Goal: Information Seeking & Learning: Learn about a topic

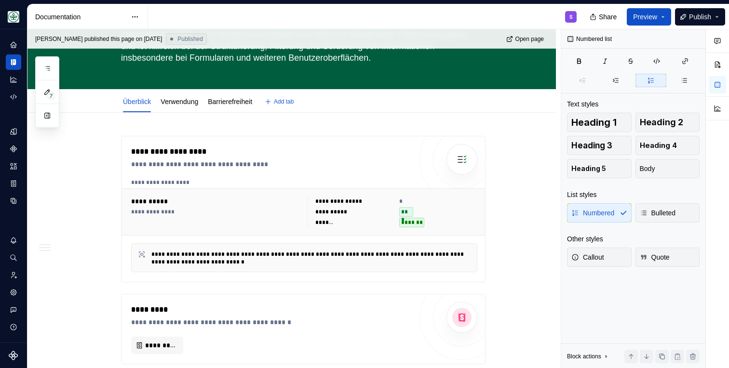
scroll to position [16, 0]
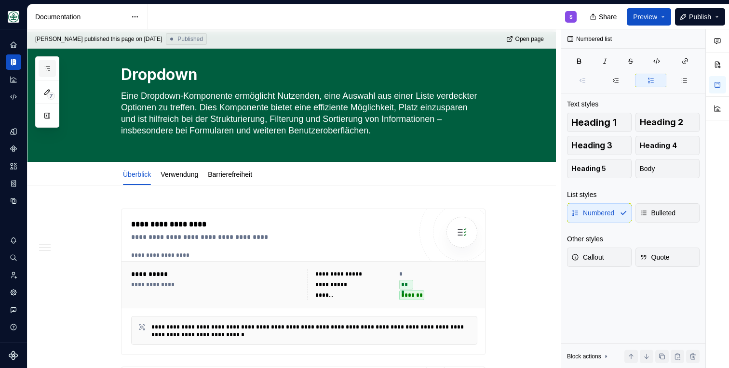
click at [43, 71] on icon "button" at bounding box center [47, 69] width 8 height 8
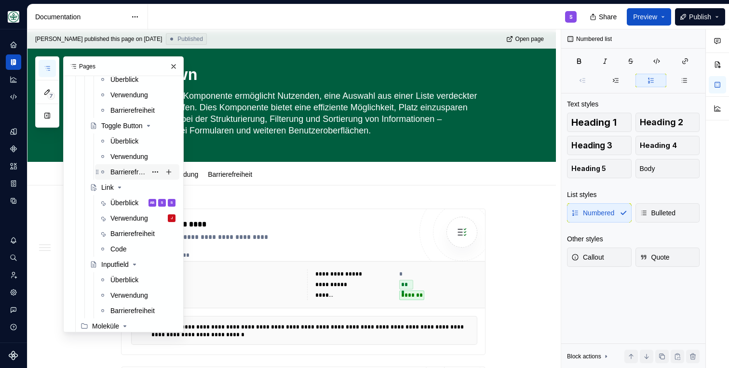
scroll to position [272, 0]
click at [124, 200] on div "Überblick" at bounding box center [124, 204] width 28 height 10
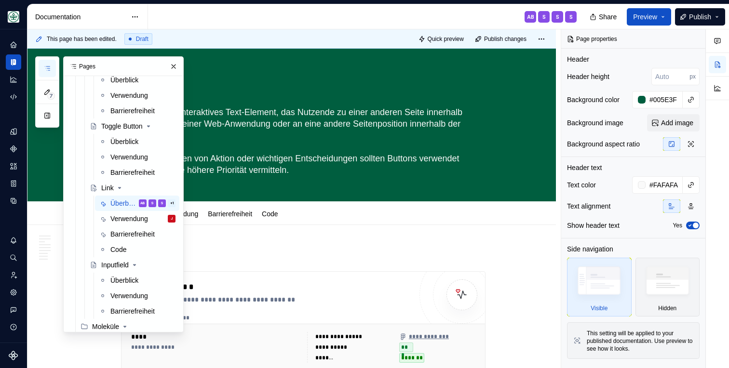
click at [370, 16] on div "AB S S S" at bounding box center [366, 16] width 436 height 25
click at [172, 65] on button "button" at bounding box center [174, 67] width 14 height 14
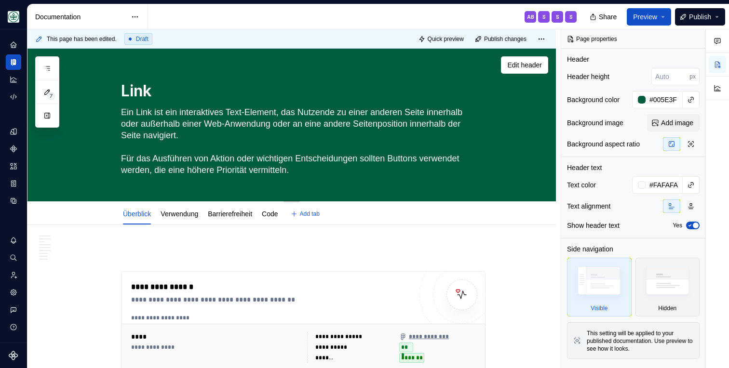
click at [194, 149] on textarea "Ein Link ist ein interaktives Text-Element, das Nutzende zu einer anderen Seite…" at bounding box center [301, 141] width 365 height 73
click at [206, 129] on textarea "Ein Link ist ein interaktives Text-Element, das Nutzende zu einer anderen Seite…" at bounding box center [301, 141] width 365 height 73
click at [216, 17] on div "AB S S S" at bounding box center [366, 16] width 436 height 25
click at [192, 213] on link "Verwendung" at bounding box center [180, 214] width 38 height 8
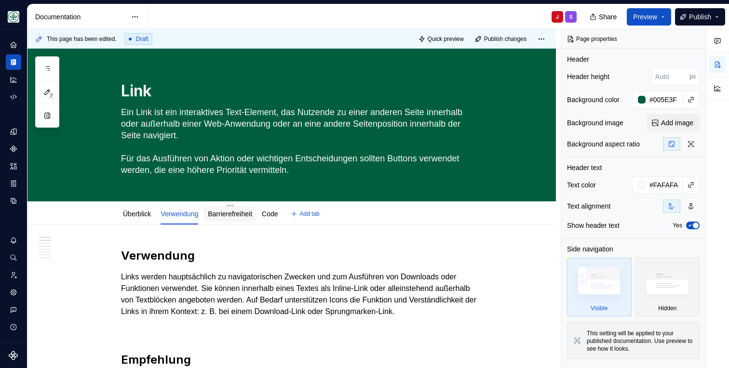
click at [225, 216] on link "Barrierefreiheit" at bounding box center [230, 214] width 44 height 8
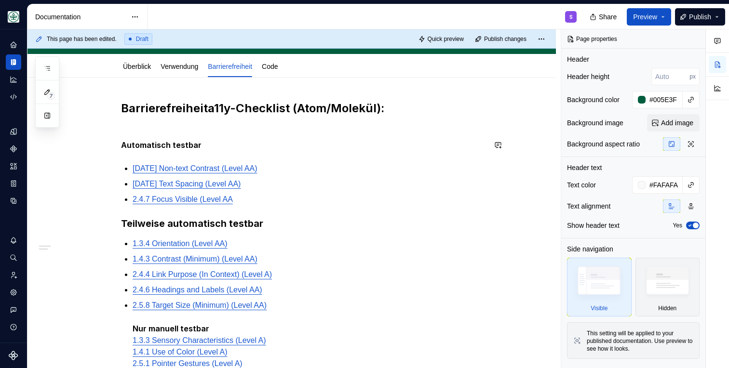
scroll to position [149, 0]
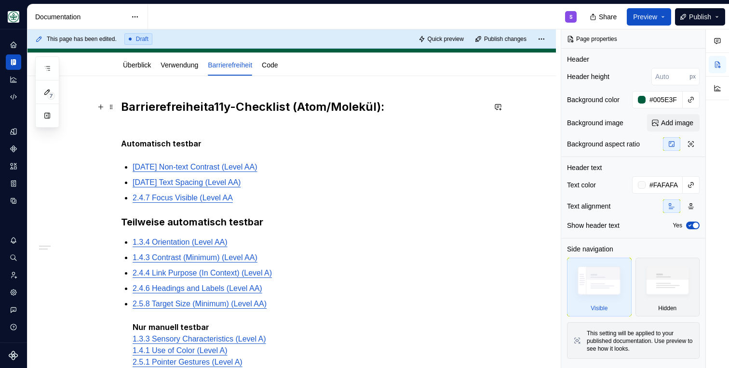
click at [155, 108] on h2 "Barrierefreiheit a11y-Checklist (Atom/Molekül):" at bounding box center [303, 114] width 365 height 31
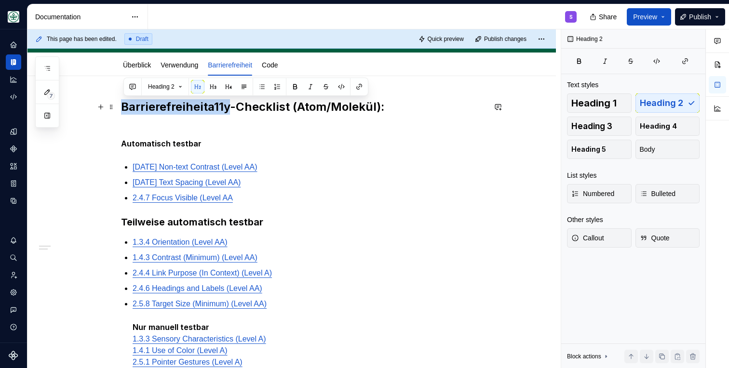
click at [155, 108] on h2 "Barrierefreiheit a11y-Checklist (Atom/Molekül):" at bounding box center [303, 114] width 365 height 31
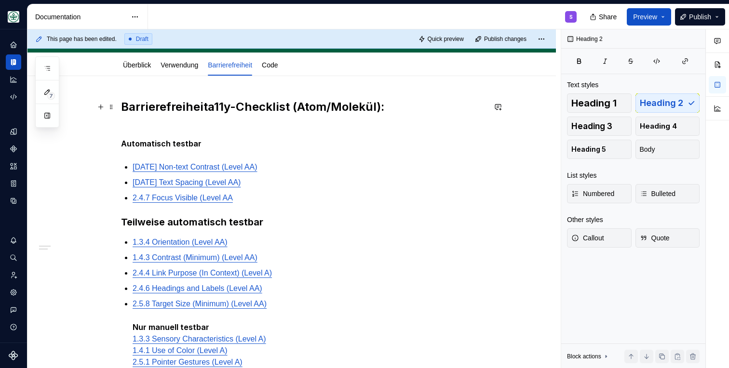
click at [245, 119] on h2 "Barrierefreiheit a11y-Checklist (Atom/Molekül):" at bounding box center [303, 114] width 365 height 31
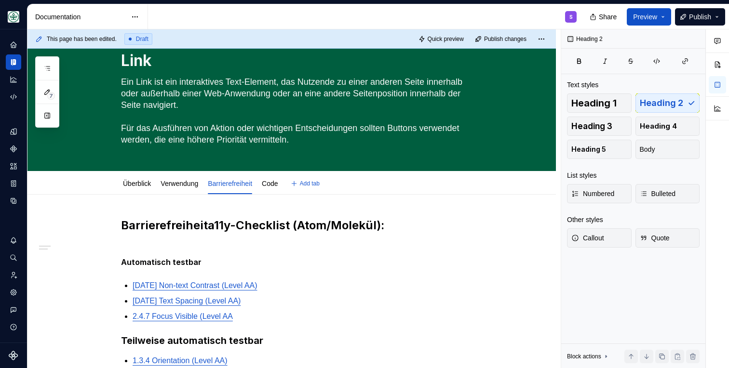
scroll to position [0, 0]
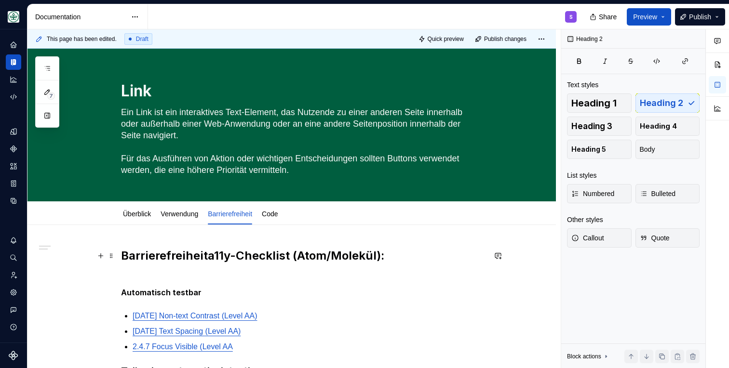
click at [154, 252] on h2 "Barrierefreiheit a11y-Checklist (Atom/Molekül):" at bounding box center [303, 263] width 365 height 31
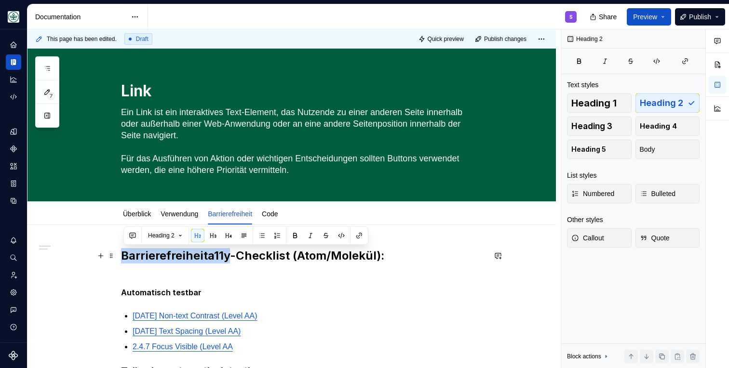
click at [154, 252] on h2 "Barrierefreiheit a11y-Checklist (Atom/Molekül):" at bounding box center [303, 263] width 365 height 31
click at [294, 287] on p "Automatisch testbar" at bounding box center [303, 293] width 365 height 12
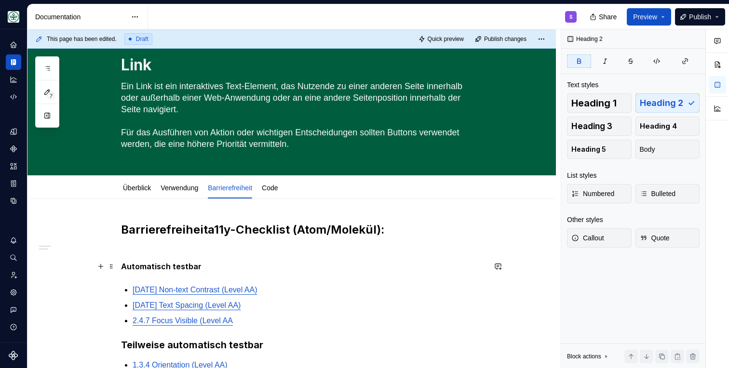
scroll to position [29, 0]
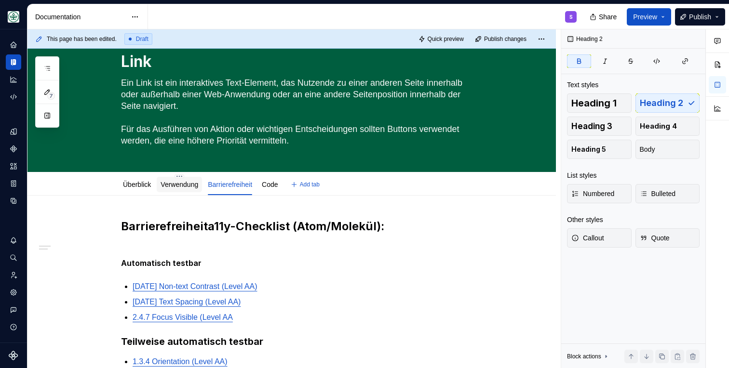
click at [176, 185] on link "Verwendung" at bounding box center [180, 185] width 38 height 8
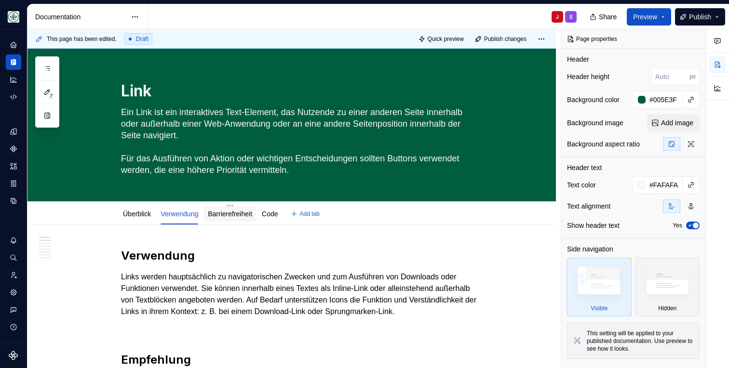
click at [246, 220] on div "Barrierefreiheit" at bounding box center [230, 213] width 52 height 15
click at [251, 216] on link "Barrierefreiheit" at bounding box center [230, 214] width 44 height 8
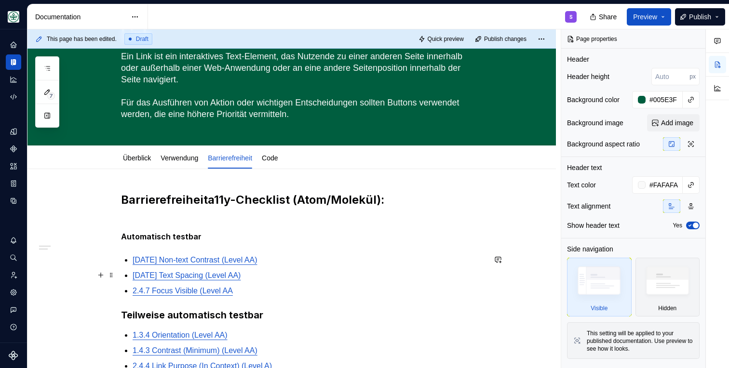
scroll to position [58, 0]
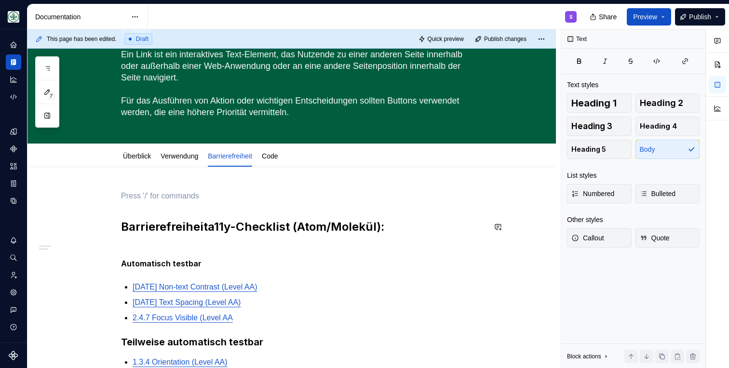
click at [221, 228] on strong "a11y-Checklist (Atom/Molekül):" at bounding box center [296, 227] width 176 height 14
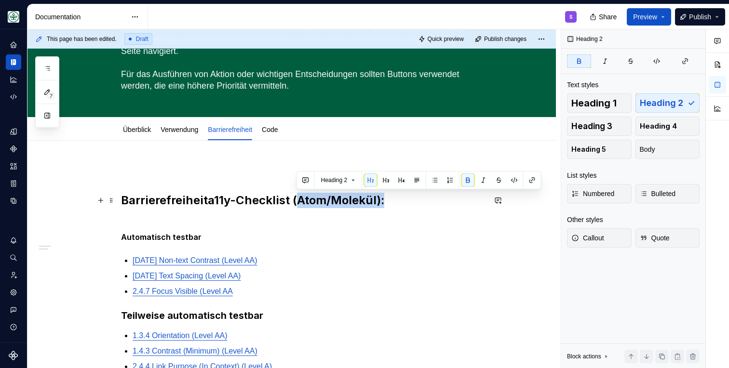
drag, startPoint x: 387, startPoint y: 205, endPoint x: 296, endPoint y: 199, distance: 91.3
click at [296, 199] on h2 "Barrierefreiheit a11y-Checklist (Atom/Molekül):" at bounding box center [303, 208] width 365 height 31
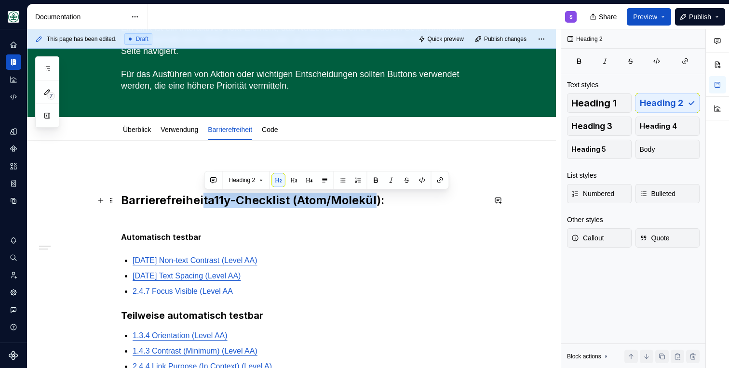
drag, startPoint x: 205, startPoint y: 200, endPoint x: 372, endPoint y: 198, distance: 166.9
click at [372, 198] on h2 "Barrierefreiheit a11y-Checklist (Atom/Molekül):" at bounding box center [303, 208] width 365 height 31
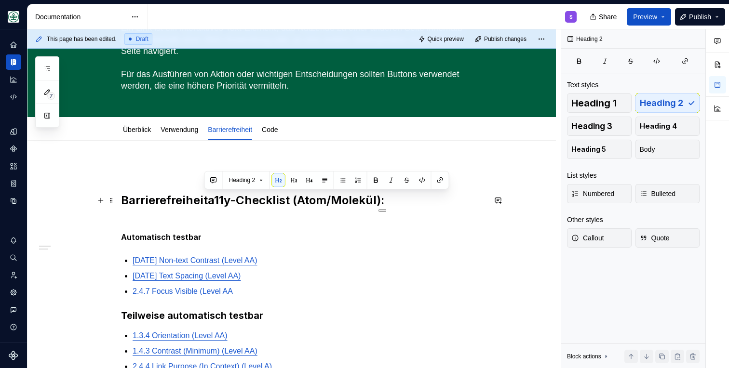
click at [133, 219] on h2 "Barrierefreiheit a11y-Checklist (Atom/Molekül):" at bounding box center [303, 208] width 365 height 31
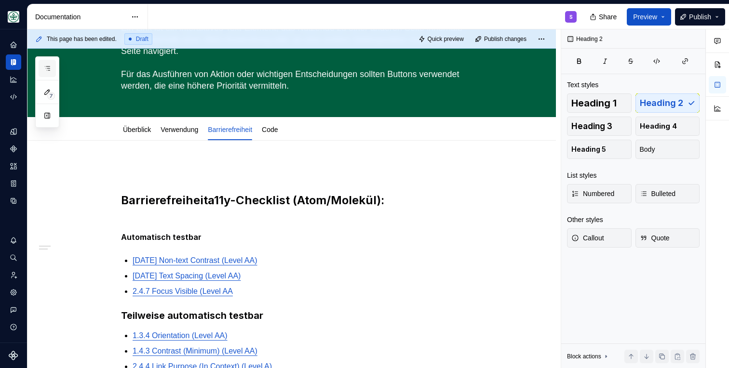
click at [45, 67] on icon "button" at bounding box center [47, 69] width 8 height 8
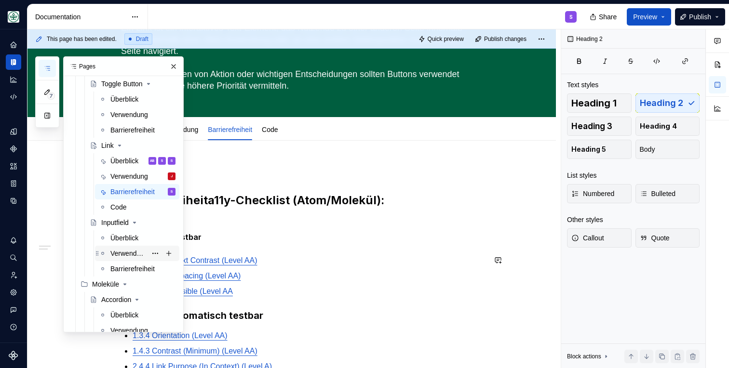
scroll to position [318, 0]
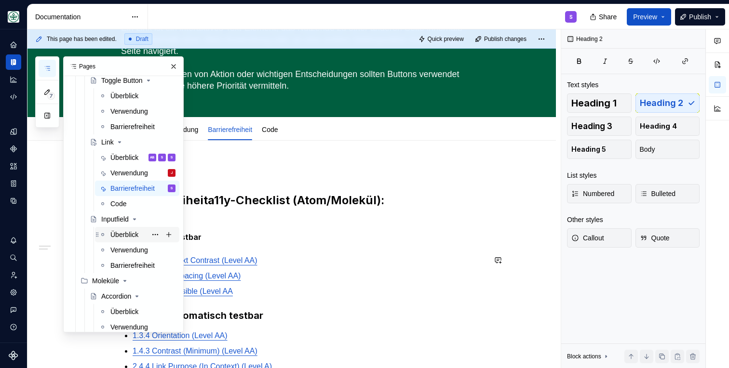
click at [120, 236] on div "Überblick" at bounding box center [124, 235] width 28 height 10
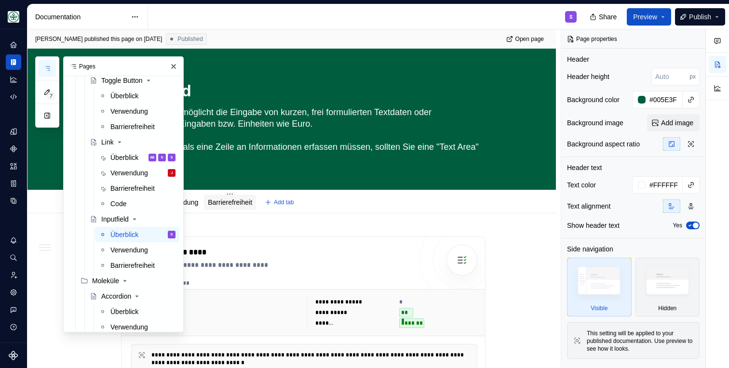
click at [243, 203] on link "Barrierefreiheit" at bounding box center [230, 203] width 44 height 8
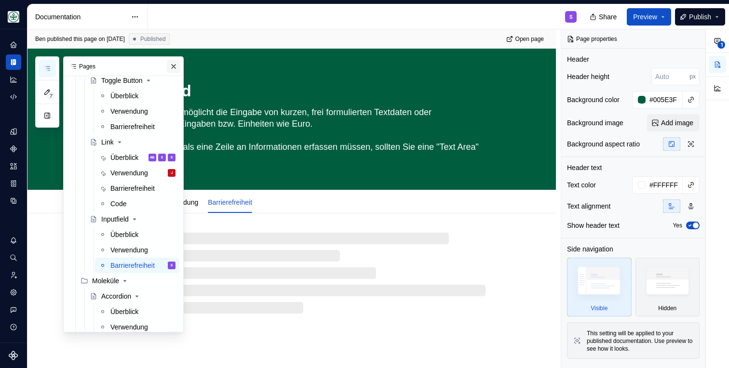
click at [169, 67] on button "button" at bounding box center [174, 67] width 14 height 14
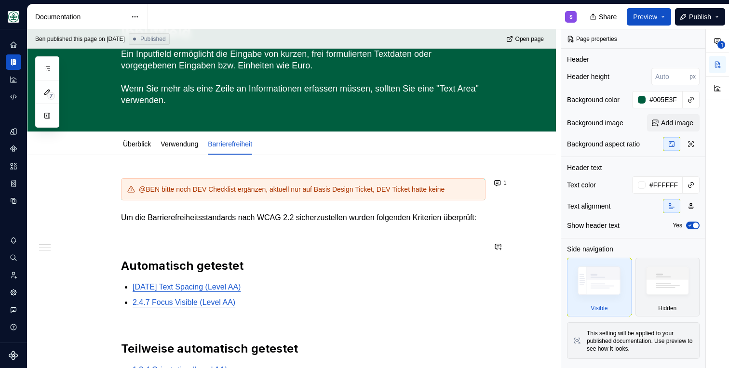
scroll to position [70, 0]
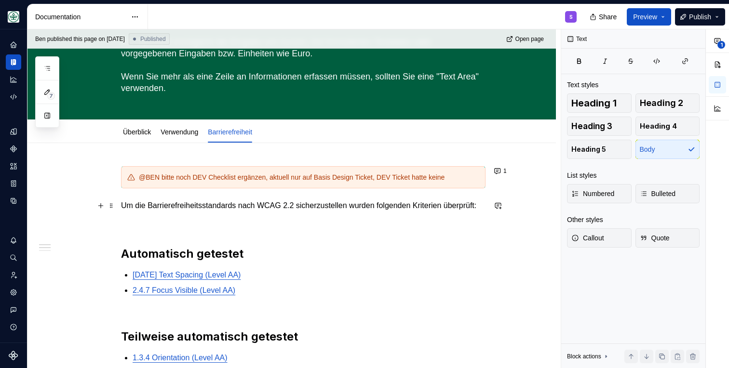
click at [171, 208] on p "Um die Barrierefreiheitsstandards nach WCAG 2.2 sicherzustellen wurden folgende…" at bounding box center [303, 206] width 365 height 12
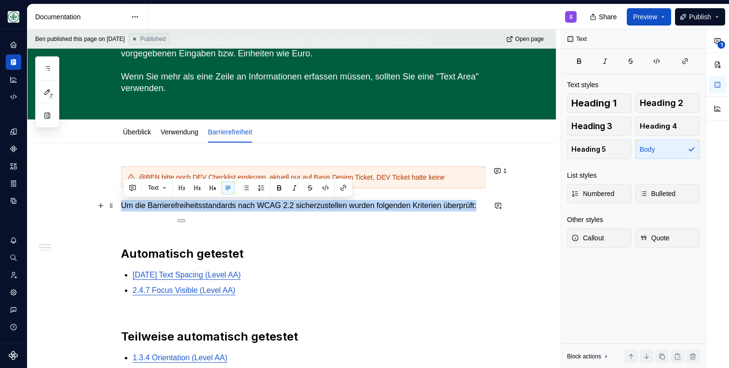
click at [171, 208] on p "Um die Barrierefreiheitsstandards nach WCAG 2.2 sicherzustellen wurden folgende…" at bounding box center [303, 206] width 365 height 12
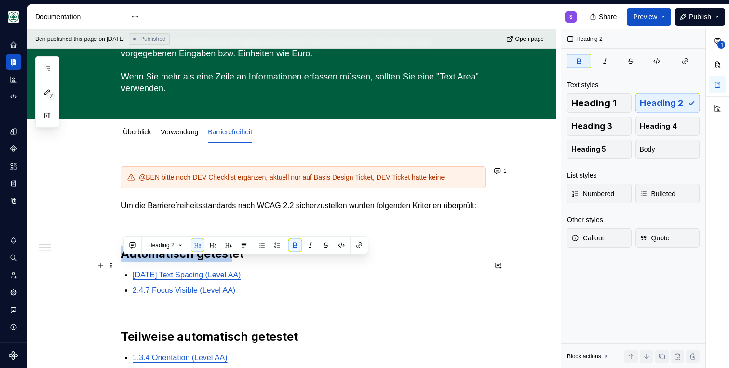
drag, startPoint x: 127, startPoint y: 264, endPoint x: 230, endPoint y: 261, distance: 103.2
click at [230, 261] on strong "Automatisch getestet" at bounding box center [182, 254] width 122 height 14
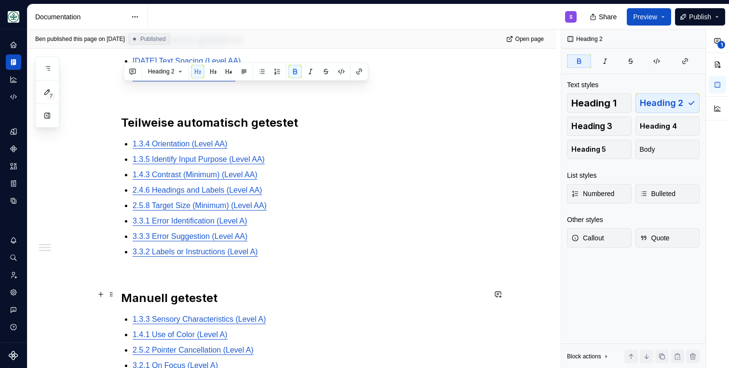
scroll to position [294, 0]
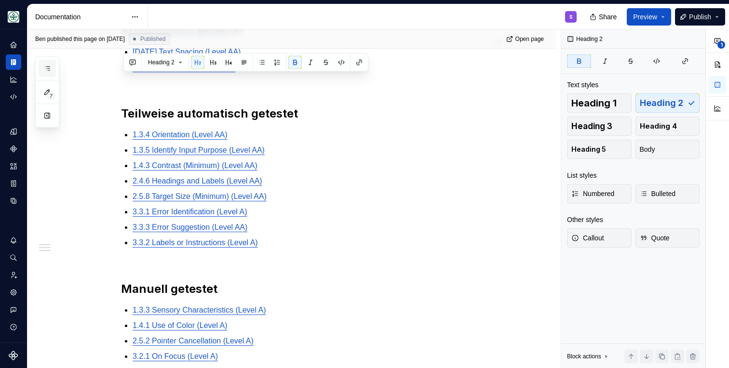
click at [47, 70] on icon "button" at bounding box center [47, 69] width 5 height 4
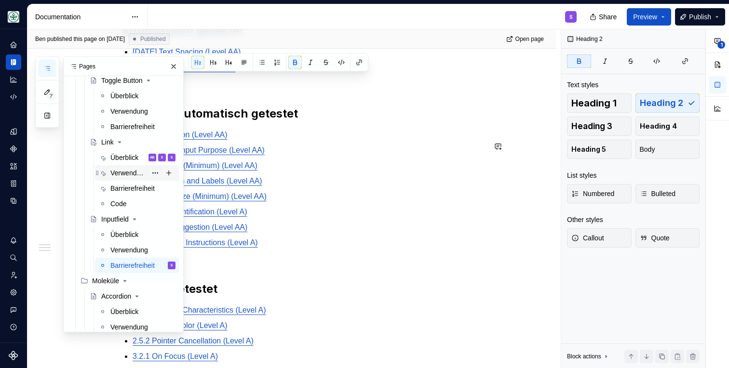
click at [120, 174] on div "Verwendung" at bounding box center [128, 173] width 36 height 10
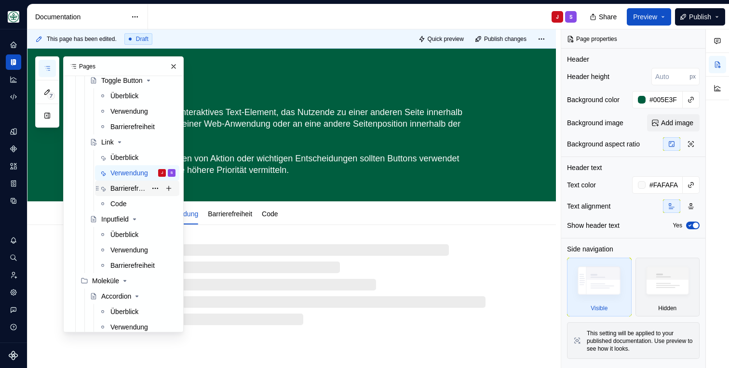
click at [122, 191] on div "Barrierefreiheit" at bounding box center [128, 189] width 36 height 10
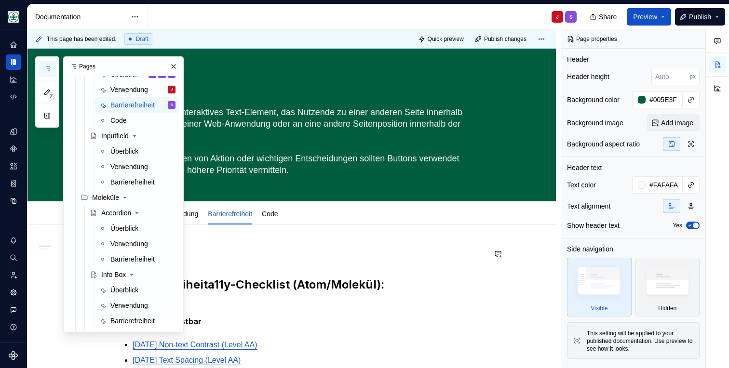
scroll to position [395, 0]
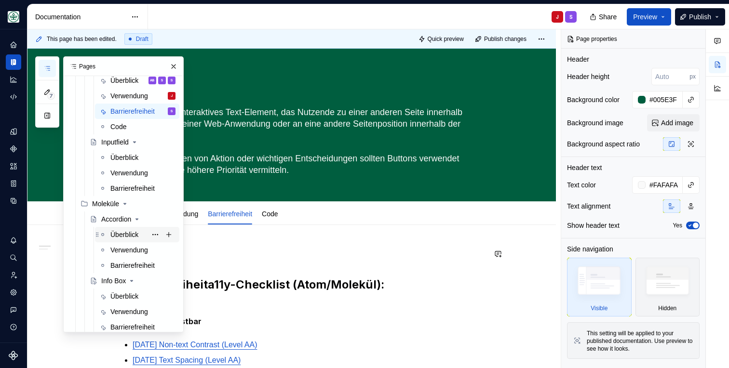
click at [117, 238] on div "Überblick" at bounding box center [124, 235] width 28 height 10
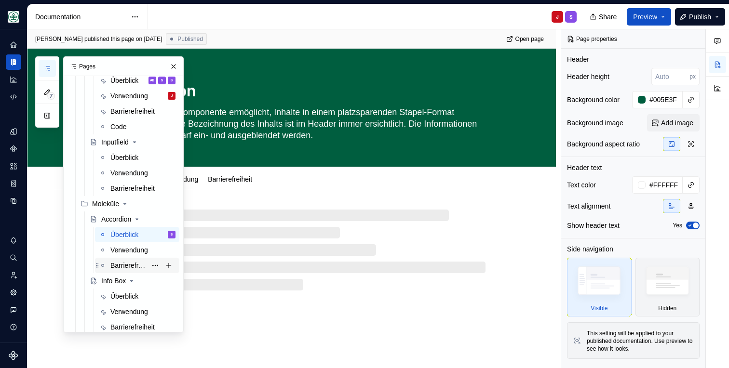
click at [120, 267] on div "Barrierefreiheit" at bounding box center [128, 266] width 36 height 10
click at [416, 181] on div "Überblick Verwendung Barrierefreiheit Add tab" at bounding box center [303, 179] width 376 height 21
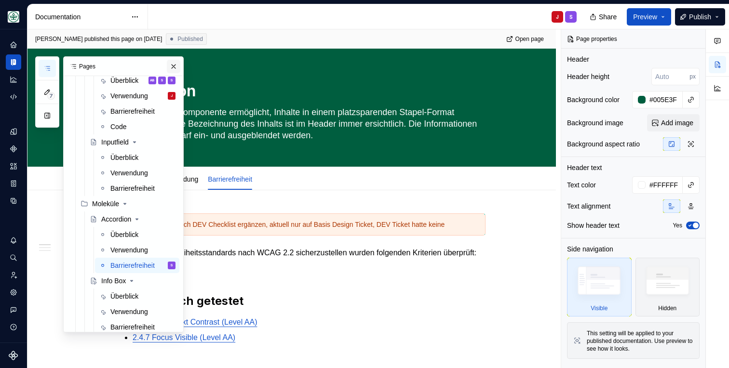
click at [169, 65] on button "button" at bounding box center [174, 67] width 14 height 14
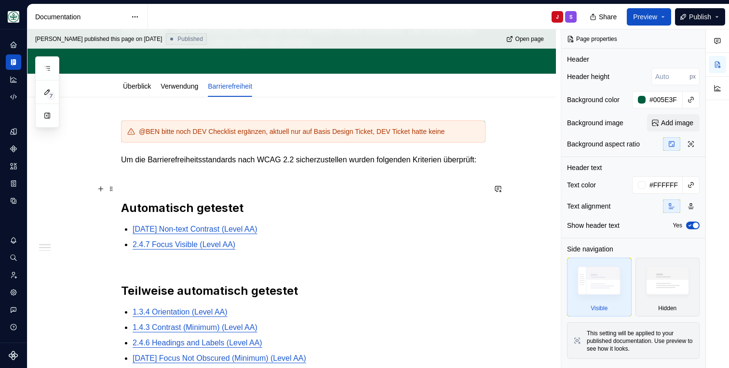
scroll to position [87, 0]
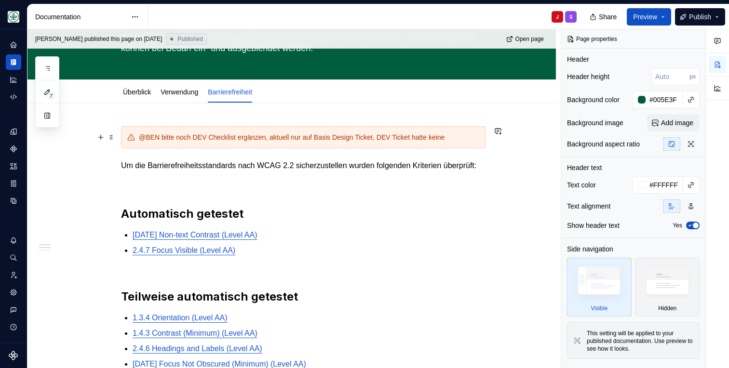
click at [227, 131] on div "@BEN bitte noch DEV Checklist ergänzen, aktuell nur auf Basis Design Ticket, DE…" at bounding box center [303, 137] width 365 height 22
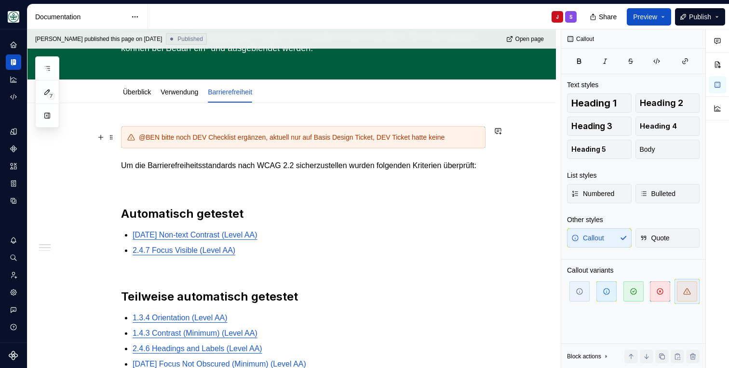
click at [475, 135] on div "@BEN bitte noch DEV Checklist ergänzen, aktuell nur auf Basis Design Ticket, DE…" at bounding box center [309, 138] width 340 height 10
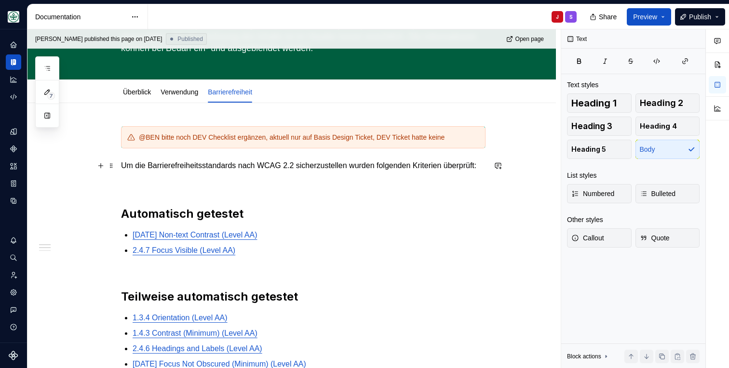
click at [181, 172] on p "Um die Barrierefreiheitsstandards nach WCAG 2.2 sicherzustellen wurden folgende…" at bounding box center [303, 166] width 365 height 12
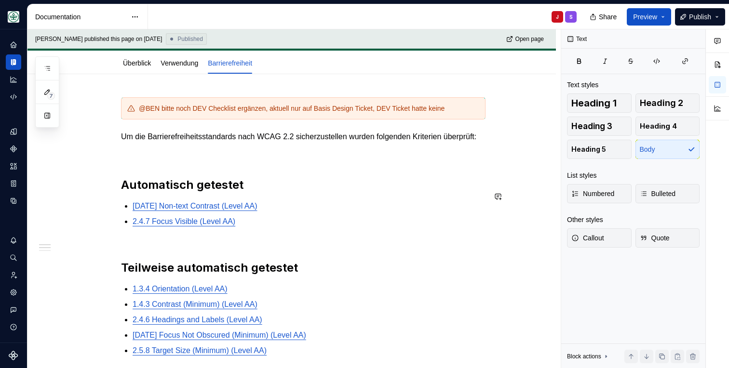
scroll to position [0, 0]
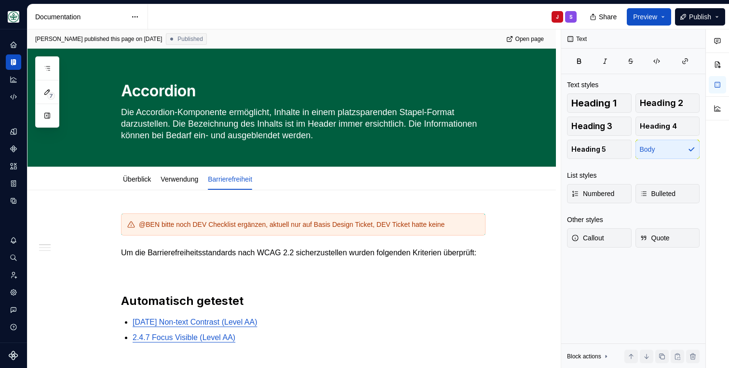
click at [242, 7] on div "J S" at bounding box center [366, 16] width 436 height 25
click at [485, 10] on div "J S" at bounding box center [366, 16] width 436 height 25
click at [443, 16] on div "J S" at bounding box center [366, 16] width 436 height 25
type textarea "*"
